Goal: Information Seeking & Learning: Check status

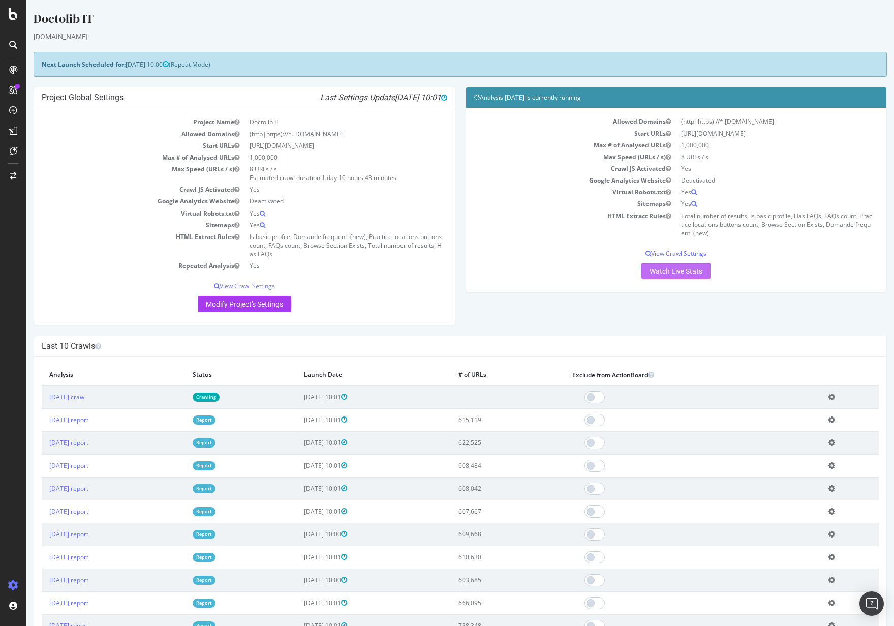
click at [674, 268] on link "Watch Live Stats" at bounding box center [675, 271] width 69 height 16
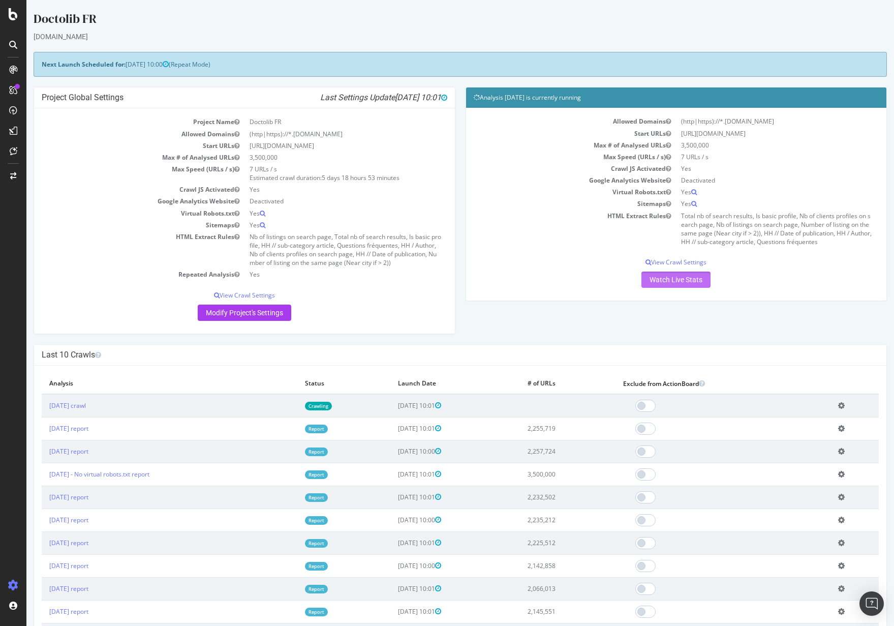
click at [674, 283] on link "Watch Live Stats" at bounding box center [675, 279] width 69 height 16
